Goal: Find specific page/section: Find specific page/section

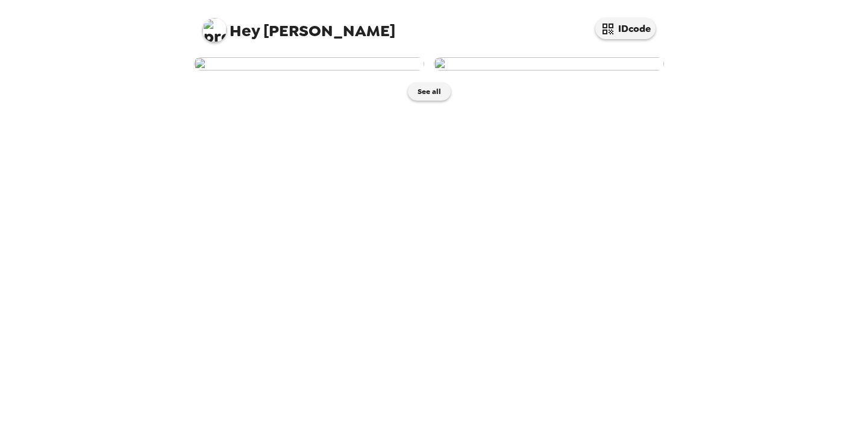
click at [309, 70] on img at bounding box center [309, 63] width 230 height 13
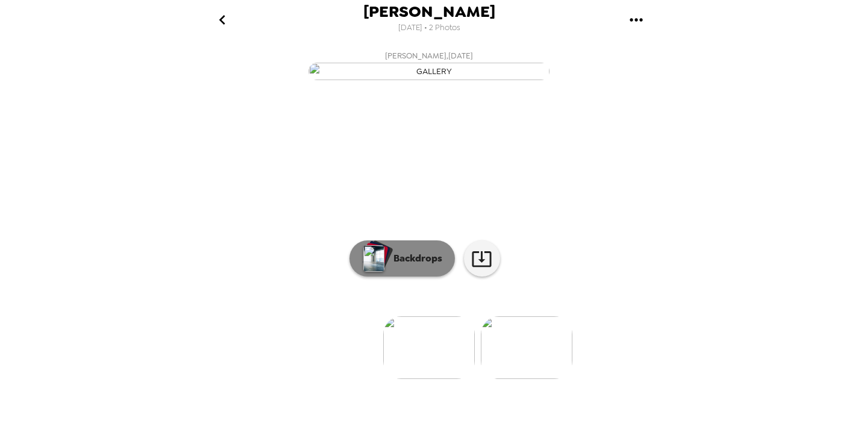
click at [377, 272] on img "button" at bounding box center [373, 258] width 21 height 27
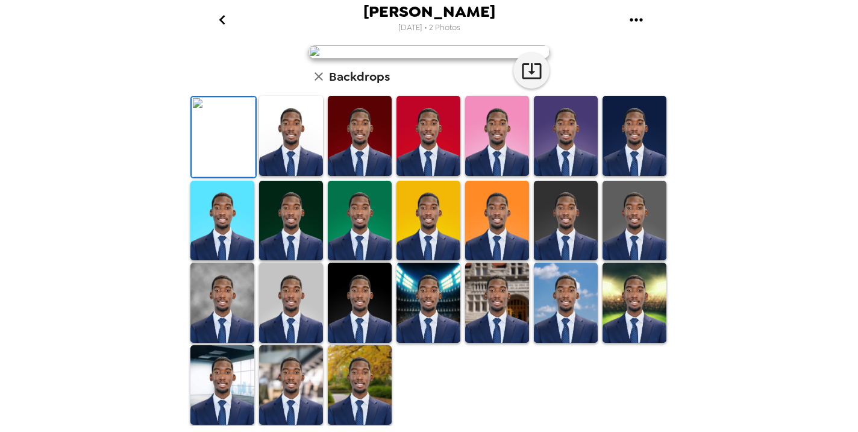
scroll to position [282, 0]
click at [305, 324] on img at bounding box center [291, 303] width 64 height 80
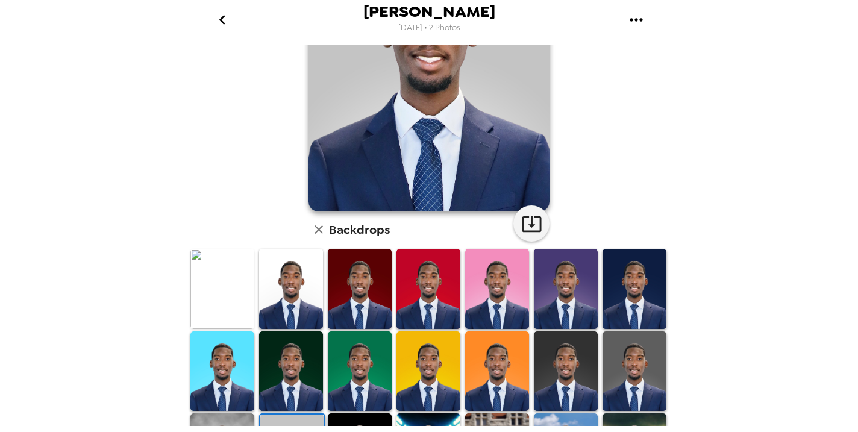
scroll to position [0, 0]
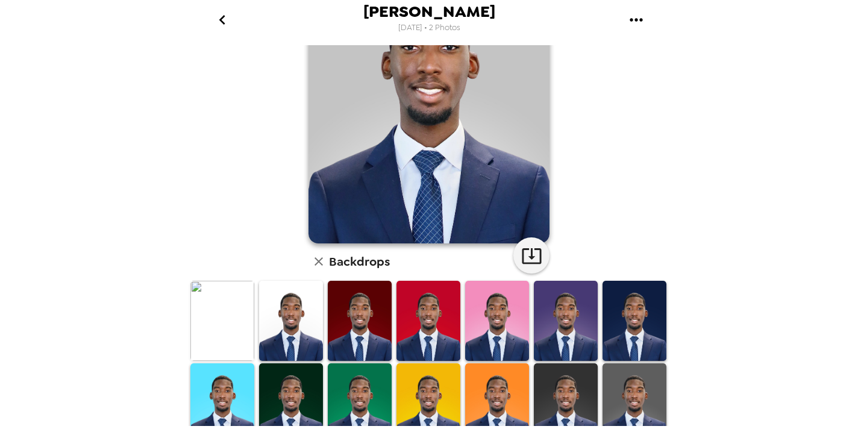
click at [305, 324] on img at bounding box center [291, 321] width 64 height 80
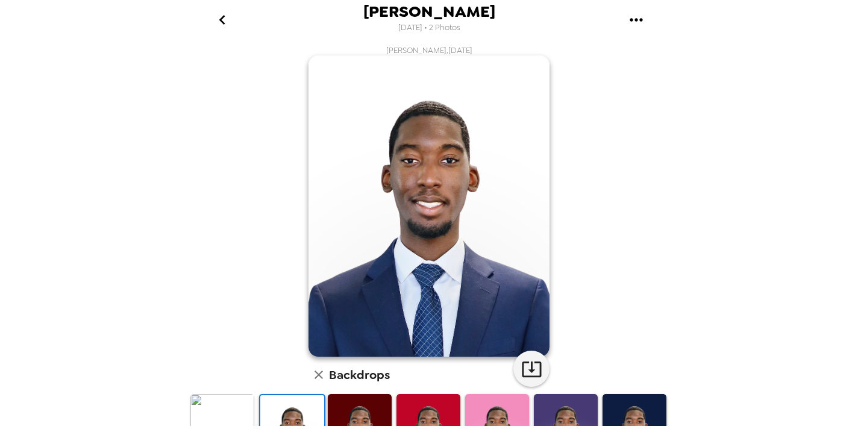
click at [208, 26] on button "go back" at bounding box center [221, 19] width 39 height 39
